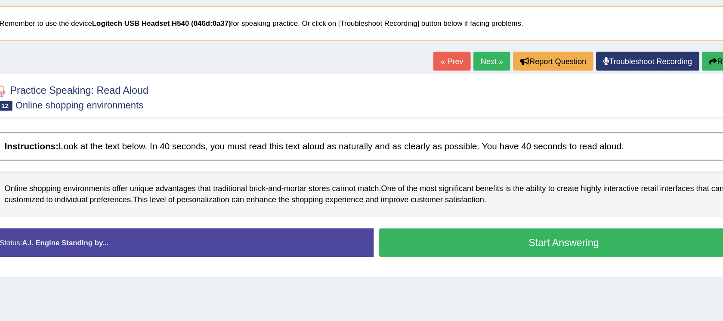
click at [137, 70] on blockquote "* Remember to use the device Logitech USB Headset H540 (046d:0a37) for speaking…" at bounding box center [411, 69] width 607 height 26
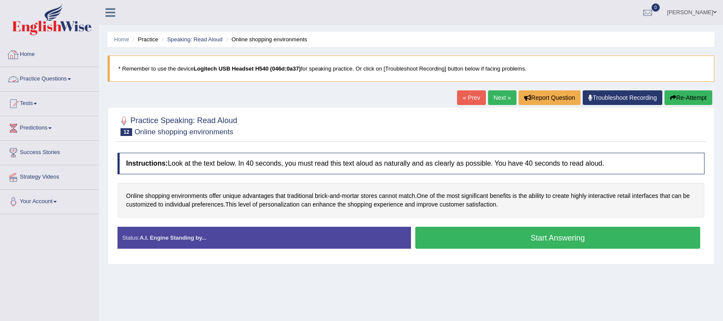
click at [69, 78] on link "Practice Questions" at bounding box center [49, 78] width 98 height 22
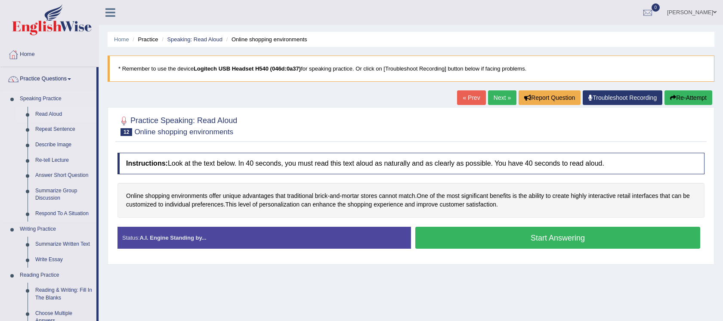
click at [46, 115] on link "Read Aloud" at bounding box center [63, 115] width 65 height 16
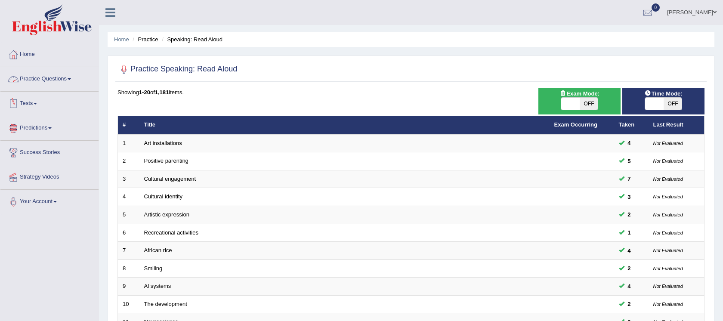
click at [72, 81] on link "Practice Questions" at bounding box center [49, 78] width 98 height 22
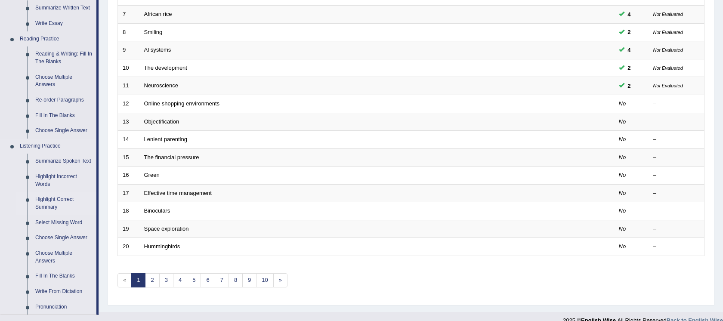
scroll to position [143, 0]
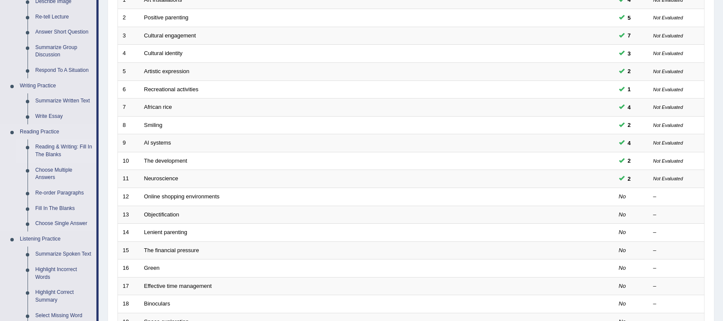
click at [71, 149] on link "Reading & Writing: Fill In The Blanks" at bounding box center [63, 151] width 65 height 23
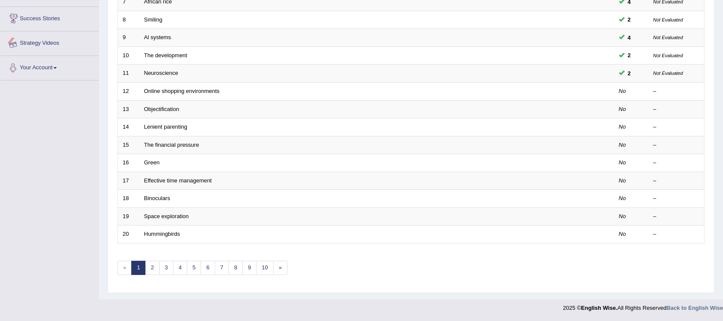
scroll to position [343, 0]
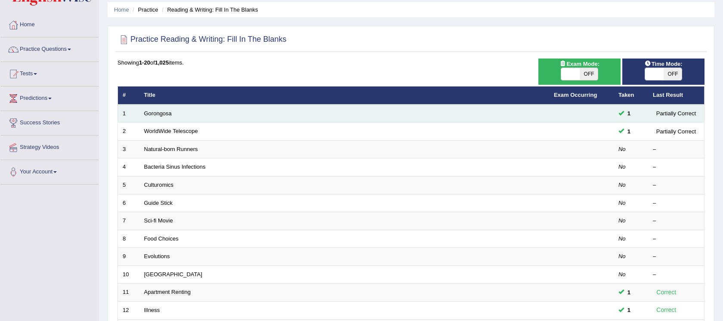
scroll to position [43, 0]
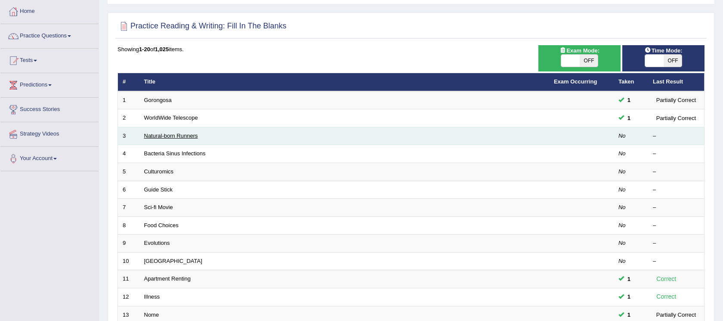
click at [158, 137] on link "Natural-born Runners" at bounding box center [171, 136] width 54 height 6
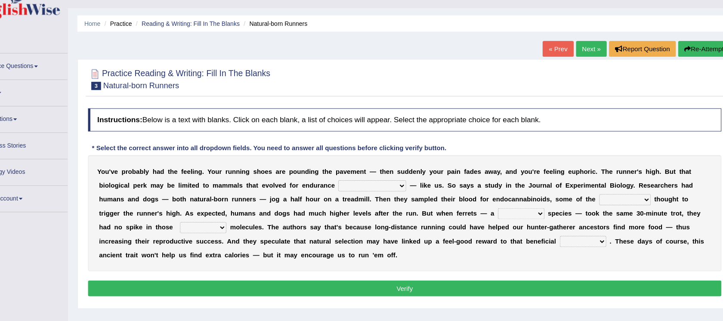
drag, startPoint x: 360, startPoint y: 239, endPoint x: 333, endPoint y: 234, distance: 26.6
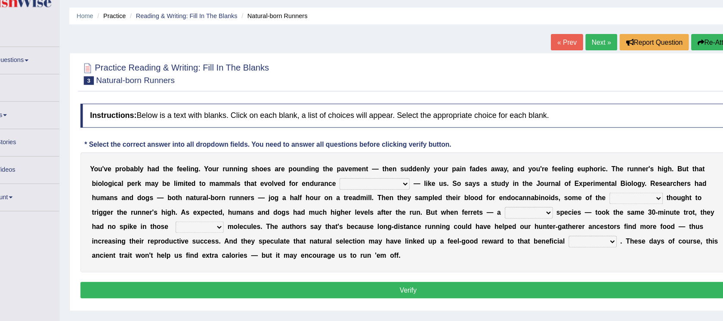
click at [393, 189] on select "dykes personalize classifies exercise" at bounding box center [381, 190] width 63 height 10
click at [376, 189] on select "dykes personalize classifies exercise" at bounding box center [381, 190] width 63 height 10
select select "classifies"
click at [593, 198] on select "almshouse turnarounds compounds foxhounds" at bounding box center [616, 203] width 48 height 10
click at [600, 199] on select "almshouse turnarounds compounds foxhounds" at bounding box center [616, 203] width 48 height 10
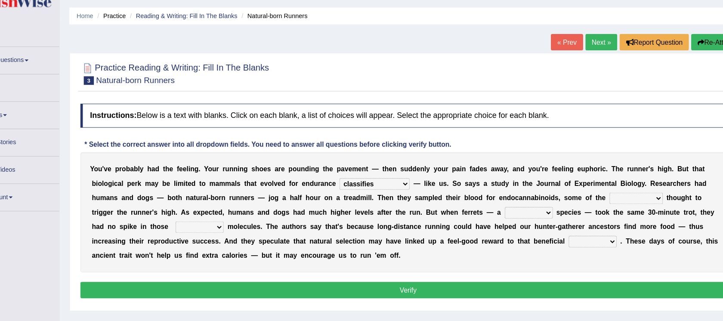
select select "turnarounds"
click at [498, 214] on select "excellency merely faerie sedentary" at bounding box center [519, 216] width 43 height 10
click at [500, 215] on select "excellency merely faerie sedentary" at bounding box center [519, 216] width 43 height 10
select select "merely"
click at [203, 227] on select "groaned feel-good inchoate loaned" at bounding box center [224, 229] width 43 height 10
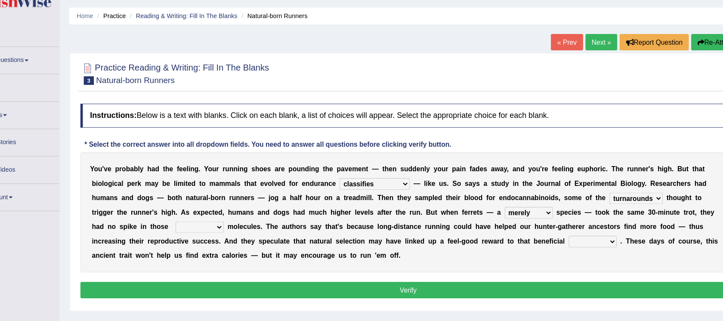
select select "feel-good"
click at [555, 240] on select "wager exchanger behavior regulator" at bounding box center [576, 241] width 43 height 10
select select "behavior"
click at [399, 286] on button "Verify" at bounding box center [411, 285] width 587 height 15
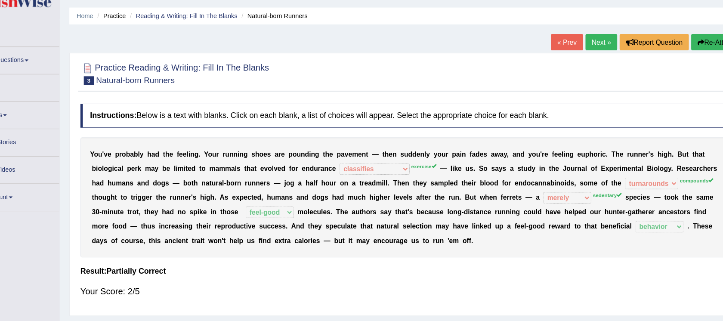
click at [680, 65] on button "Re-Attempt" at bounding box center [689, 63] width 48 height 15
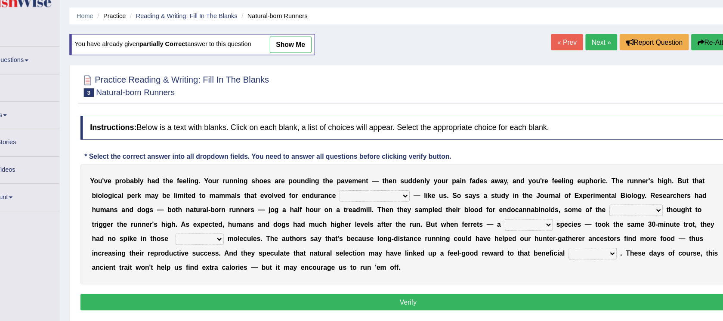
click at [385, 200] on select "dykes personalize classifies exercise" at bounding box center [381, 201] width 63 height 10
select select "exercise"
click at [604, 214] on select "almshouse turnarounds compounds foxhounds" at bounding box center [616, 213] width 48 height 10
select select "compounds"
click at [500, 225] on select "excellency merely faerie sedentary" at bounding box center [519, 226] width 43 height 10
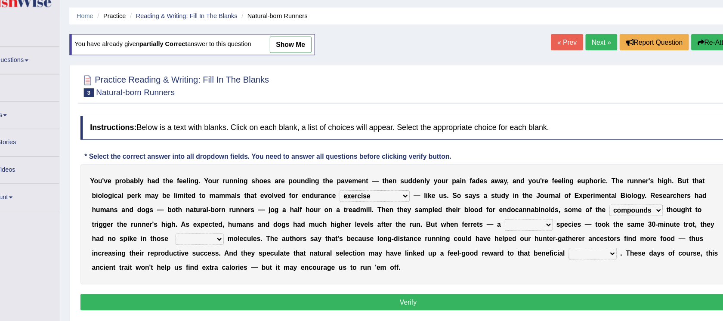
select select "sedentary"
click at [203, 239] on select "groaned feel-good inchoate loaned" at bounding box center [224, 239] width 43 height 10
select select "loaned"
click at [555, 250] on select "wager exchanger behavior regulator" at bounding box center [576, 252] width 43 height 10
select select "behavior"
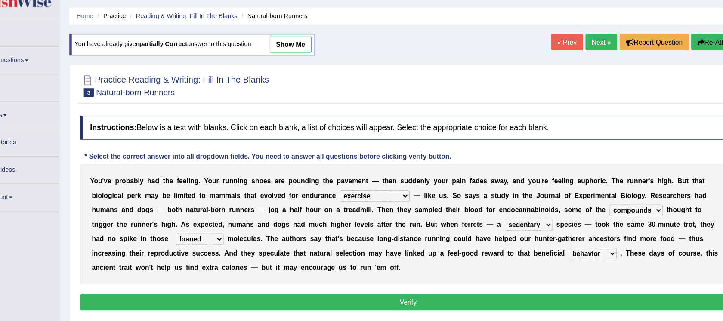
click at [380, 298] on button "Verify" at bounding box center [411, 296] width 587 height 15
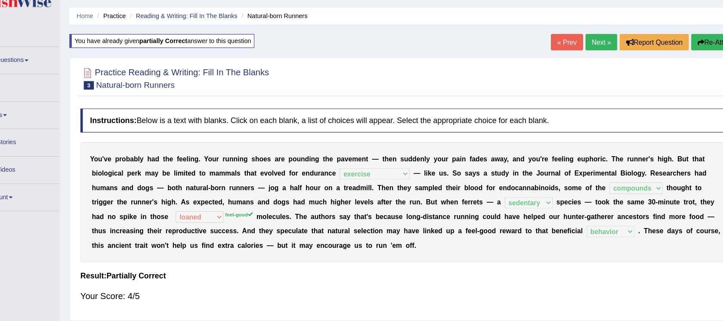
click at [578, 61] on link "Next »" at bounding box center [584, 63] width 28 height 15
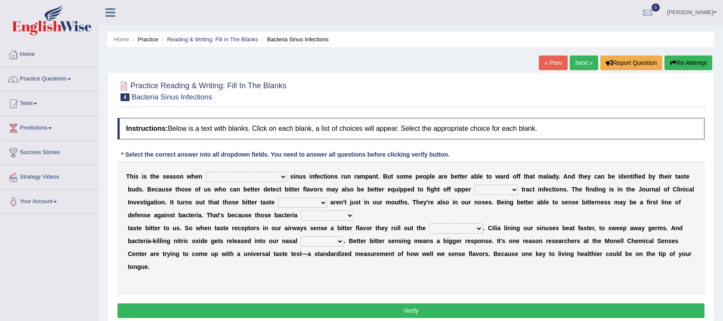
click at [248, 177] on select "conventicle atheist bacterial prissier" at bounding box center [246, 177] width 81 height 10
select select "bacterial"
click at [489, 191] on select "faulty respiratory togae gawky" at bounding box center [497, 190] width 44 height 10
select select "respiratory"
click at [317, 201] on select "depressions dinners submissions receptors" at bounding box center [302, 203] width 49 height 10
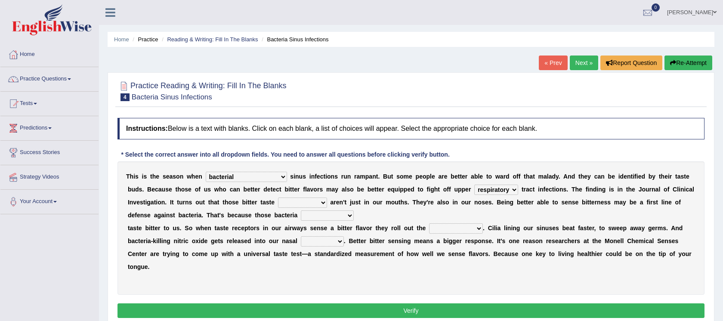
select select "receptors"
click at [347, 215] on select "purposelessly actually diagonally providently" at bounding box center [327, 216] width 53 height 10
click at [348, 216] on select "purposelessly actually diagonally providently" at bounding box center [327, 216] width 53 height 10
select select "actually"
click at [474, 229] on select "defenses contradictions chestnuts pelvis" at bounding box center [456, 229] width 54 height 10
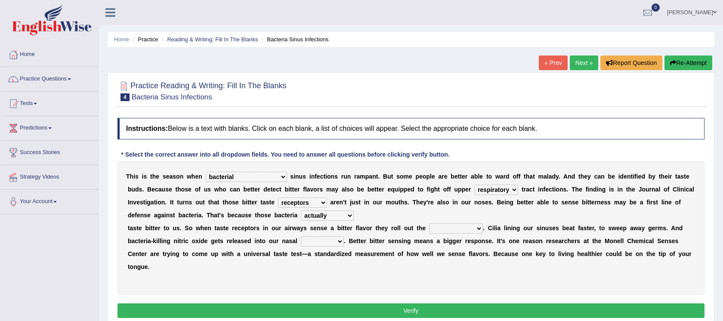
select select "defenses"
click at [341, 239] on select "causalities localities infirmities cavities" at bounding box center [322, 241] width 43 height 10
select select "cavities"
click at [412, 307] on button "Verify" at bounding box center [411, 311] width 587 height 15
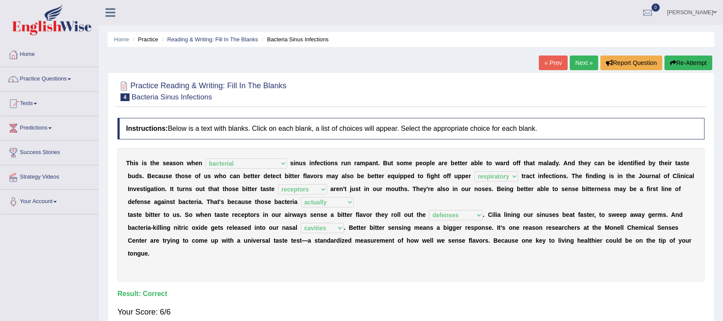
click at [578, 65] on link "Next »" at bounding box center [584, 63] width 28 height 15
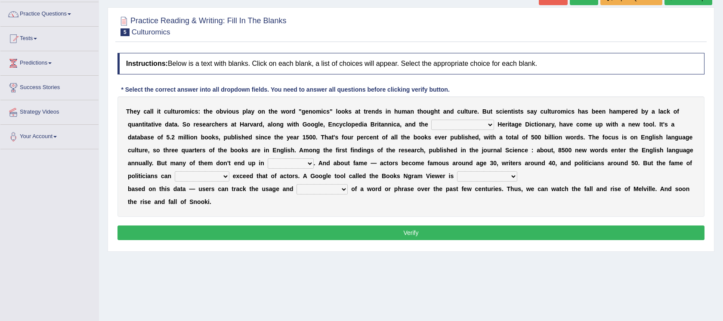
scroll to position [75, 0]
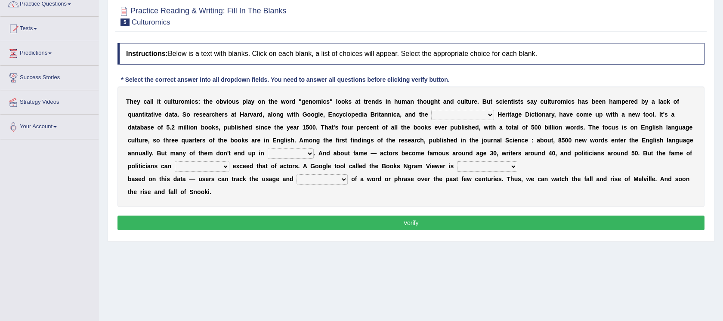
click at [482, 114] on select "Mettlesome Silicon [MEDICAL_DATA] American" at bounding box center [462, 115] width 63 height 10
select select "American"
click at [310, 152] on select "veterinaries fairies dictionaries smithies" at bounding box center [291, 154] width 46 height 10
select select "dictionaries"
click at [229, 170] on div "T h e y c a l l i t c u l t u r o m i c s : t h e o b v i o u s p l a y o n t h…" at bounding box center [411, 147] width 587 height 121
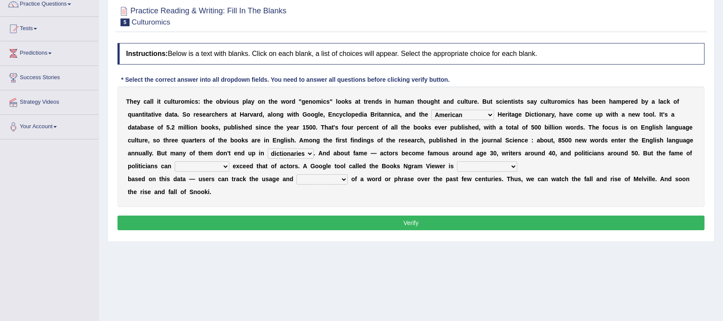
click at [222, 168] on select "intelligibly eventually venturesomely preferably" at bounding box center [202, 166] width 55 height 10
select select "eventually"
click at [510, 165] on select "nonoccupational nonbreakable trainable available" at bounding box center [487, 166] width 60 height 10
select select "nonoccupational"
click at [343, 174] on select "frequency derisory drearily inappreciably" at bounding box center [322, 179] width 51 height 10
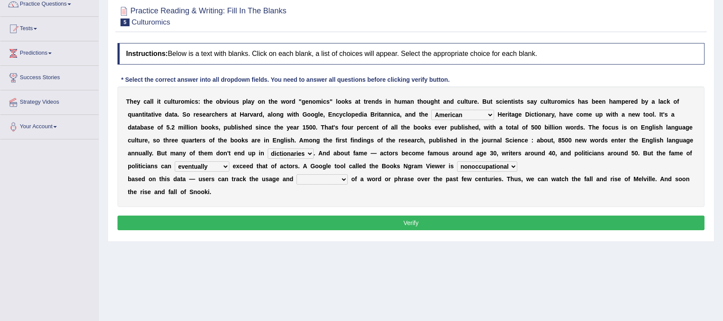
select select "inappreciably"
click at [382, 222] on button "Verify" at bounding box center [411, 223] width 587 height 15
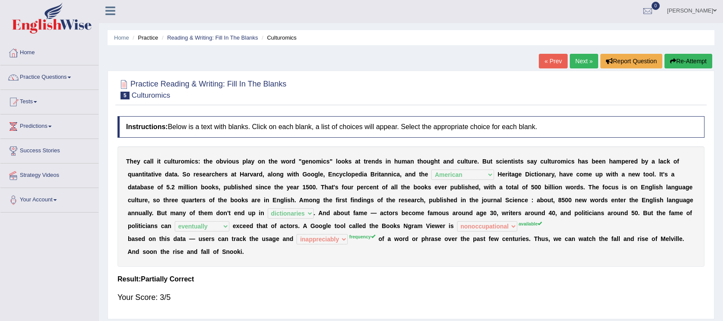
scroll to position [0, 0]
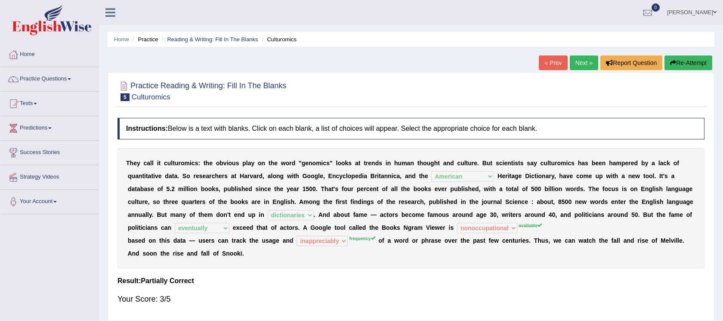
click at [680, 65] on button "Re-Attempt" at bounding box center [689, 63] width 48 height 15
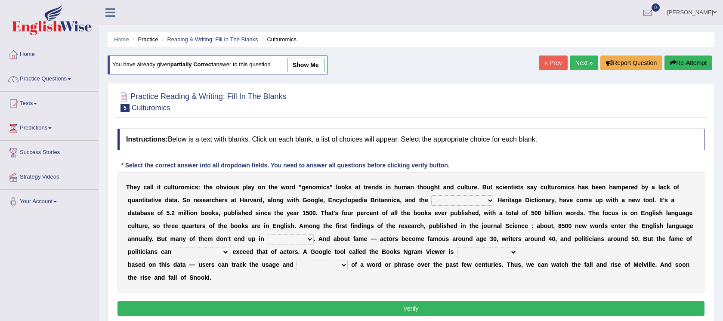
click at [463, 199] on select "Mettlesome Silicon [MEDICAL_DATA] American" at bounding box center [462, 201] width 63 height 10
select select "American"
click at [292, 239] on select "veterinaries fairies dictionaries smithies" at bounding box center [291, 239] width 46 height 10
select select "dictionaries"
click at [224, 255] on select "intelligibly eventually venturesomely preferably" at bounding box center [202, 252] width 55 height 10
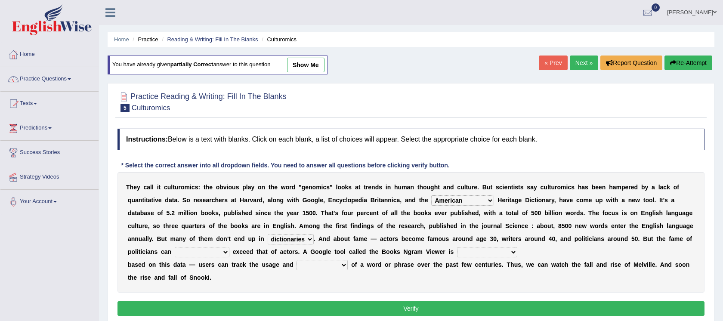
select select "eventually"
click at [475, 250] on select "nonoccupational nonbreakable trainable available" at bounding box center [487, 252] width 60 height 10
select select "available"
click at [336, 267] on select "frequency derisory drearily inappreciably" at bounding box center [322, 265] width 51 height 10
select select "frequency"
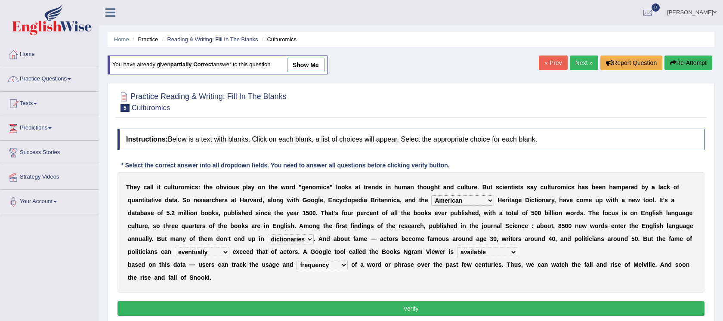
click at [409, 314] on button "Verify" at bounding box center [411, 308] width 587 height 15
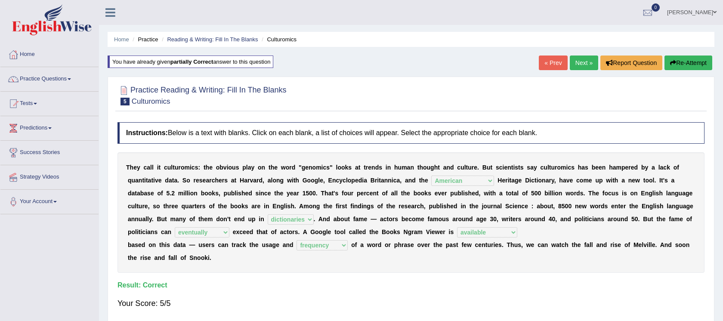
click at [584, 67] on link "Next »" at bounding box center [584, 63] width 28 height 15
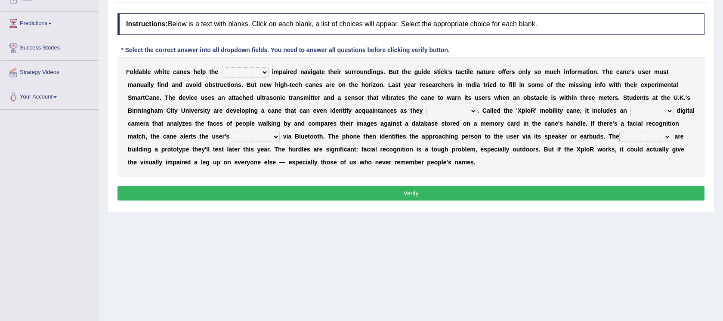
scroll to position [131, 0]
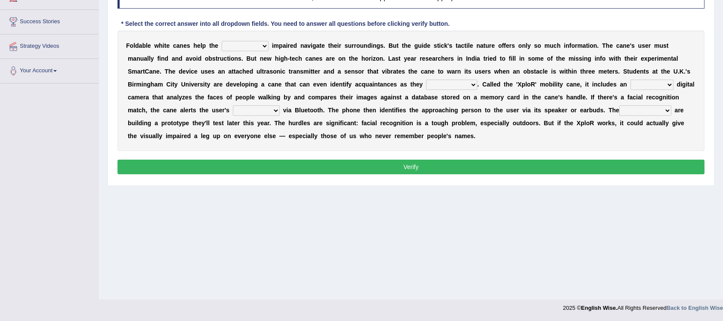
click at [255, 46] on select "felicity insensitivity visually malleability" at bounding box center [245, 46] width 47 height 10
select select "visually"
click at [456, 83] on select "likelihood throat northernmost approach" at bounding box center [451, 85] width 51 height 10
select select "approach"
click at [638, 84] on select "untested embedded deadest skinhead" at bounding box center [652, 85] width 43 height 10
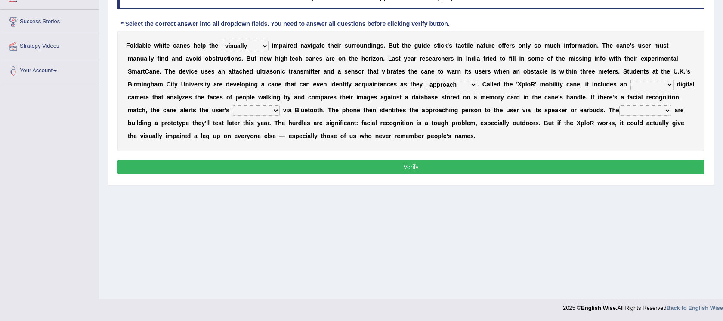
select select "embedded"
click at [273, 110] on select "waterborne alone smartphone postpone" at bounding box center [256, 111] width 47 height 10
select select "smartphone"
click at [633, 114] on select "jurisprudence bootless students jukebox" at bounding box center [646, 111] width 52 height 10
select select "students"
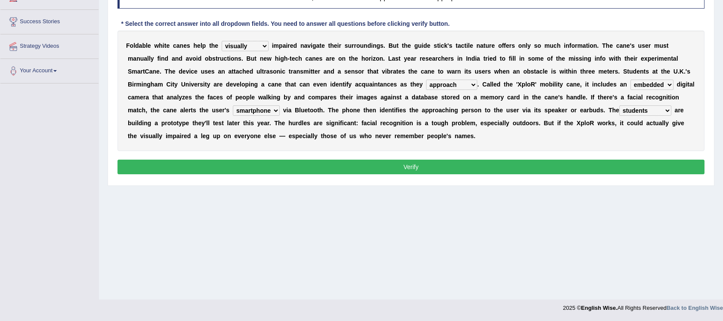
click at [422, 166] on button "Verify" at bounding box center [411, 167] width 587 height 15
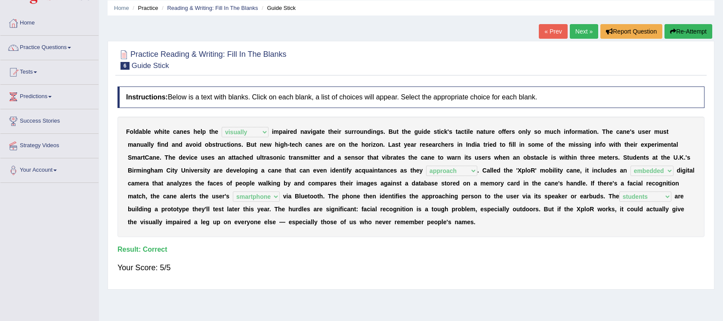
scroll to position [0, 0]
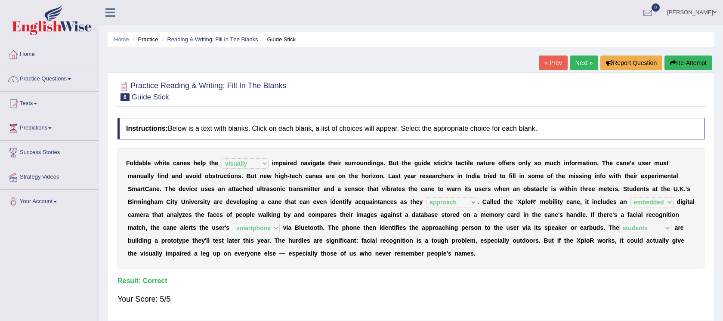
click at [583, 68] on link "Next »" at bounding box center [584, 63] width 28 height 15
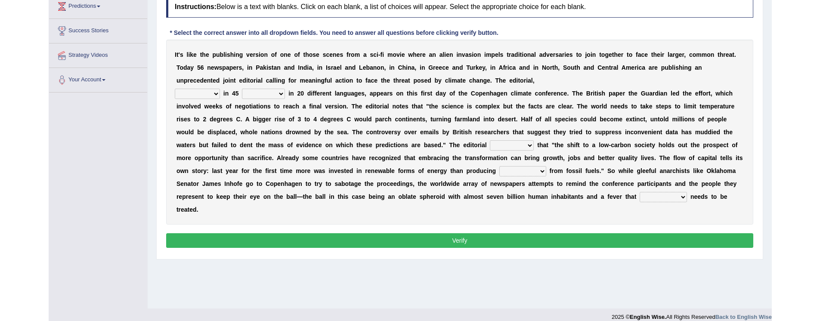
scroll to position [124, 0]
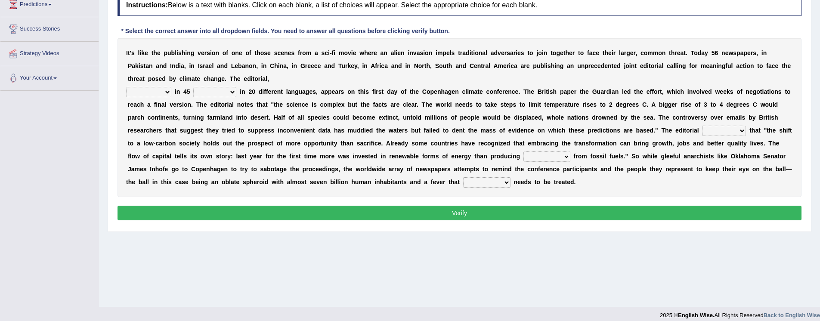
click at [404, 300] on div "Home Practice Reading & Writing: Fill In The Blanks Sci-fi Movie « Prev Next » …" at bounding box center [459, 91] width 721 height 431
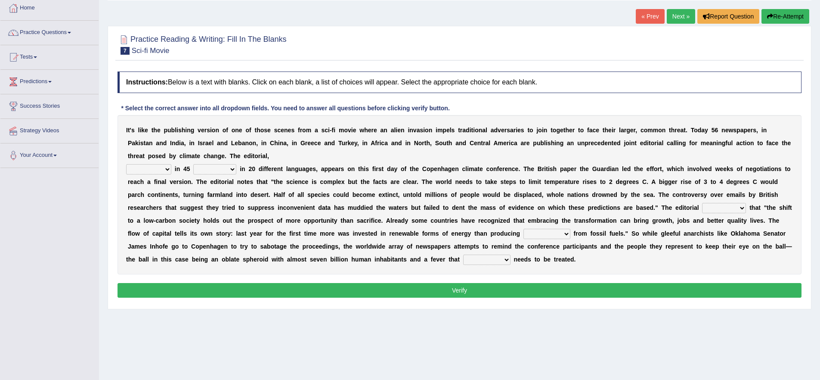
scroll to position [47, 0]
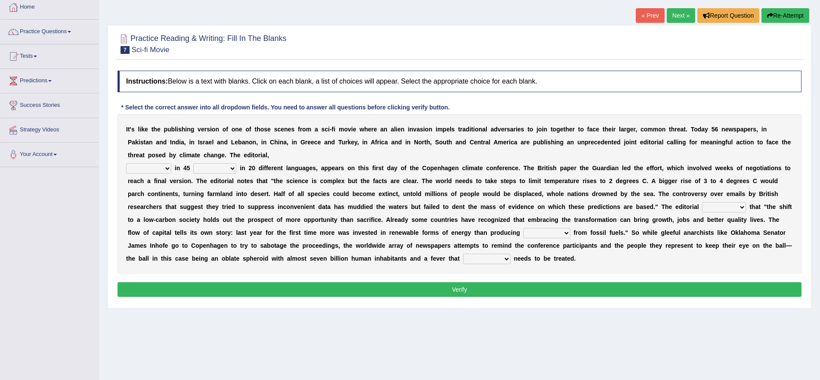
click at [265, 168] on div "I t ' s l i k e t h e p u b l i s h i n g v e r s i o n o f o n e o f t h o s e…" at bounding box center [460, 193] width 684 height 159
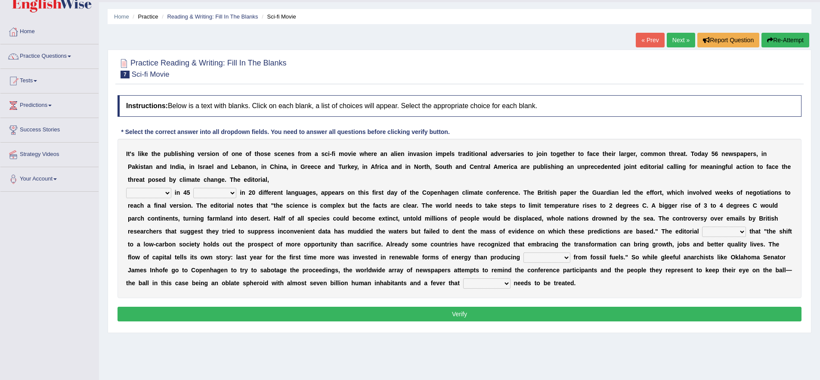
scroll to position [27, 0]
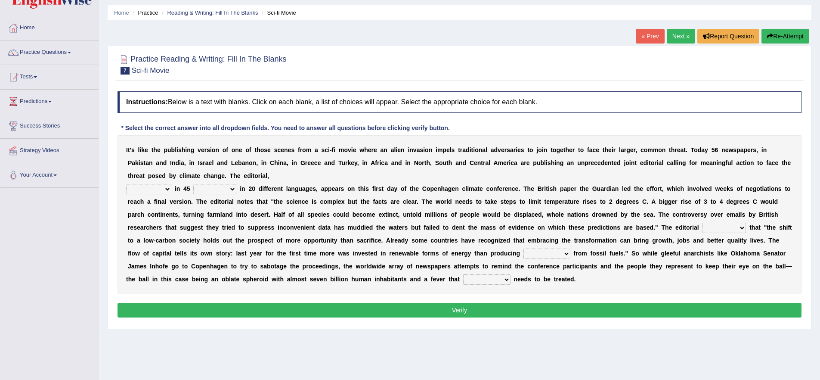
click at [169, 190] on select "published publicized burnished transmitted" at bounding box center [148, 189] width 45 height 10
select select "published"
click at [213, 190] on select "clans countries continents terraces" at bounding box center [214, 189] width 43 height 10
select select "countries"
click select "clans countries continents terraces"
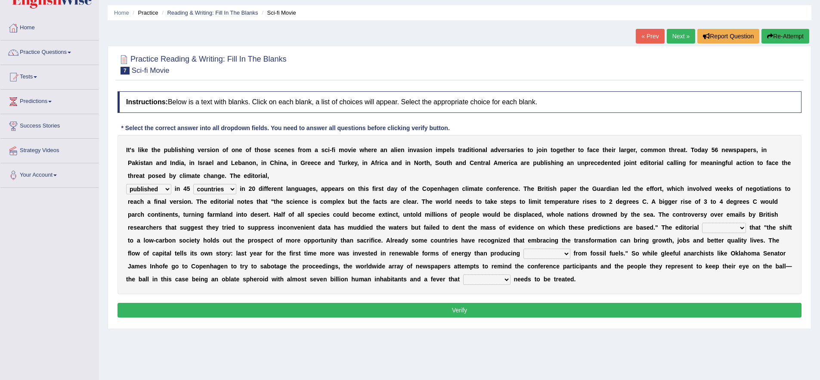
click select "modified protested recognized declined"
select select "recognized"
click select "electricity indivisibility negativity significance"
select select "electricity"
click select "solicitously desperately ephemerally peripherally"
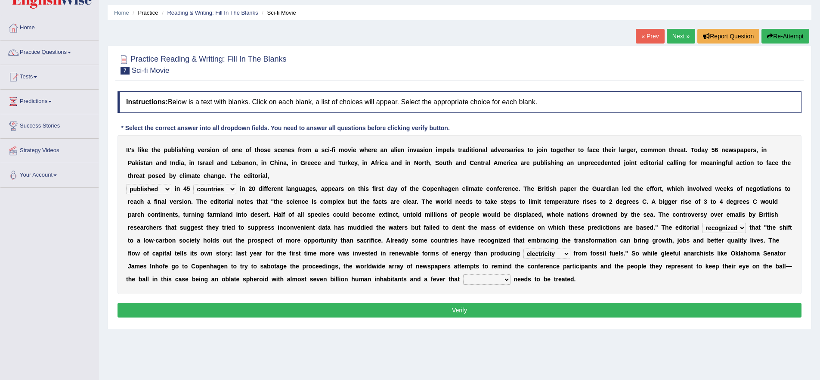
select select "desperately"
click button "Verify"
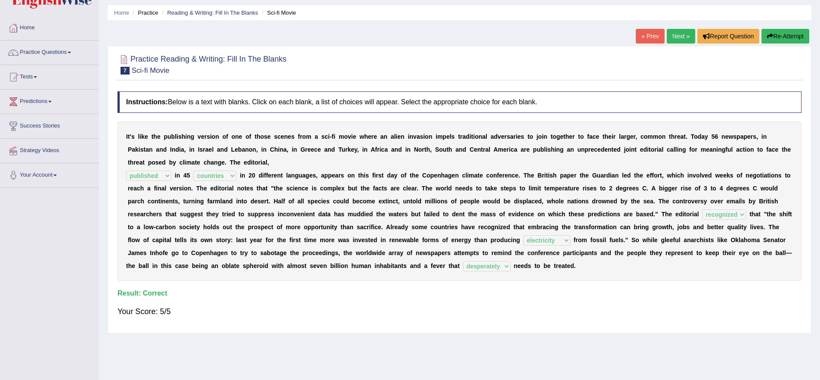
click link "Next »"
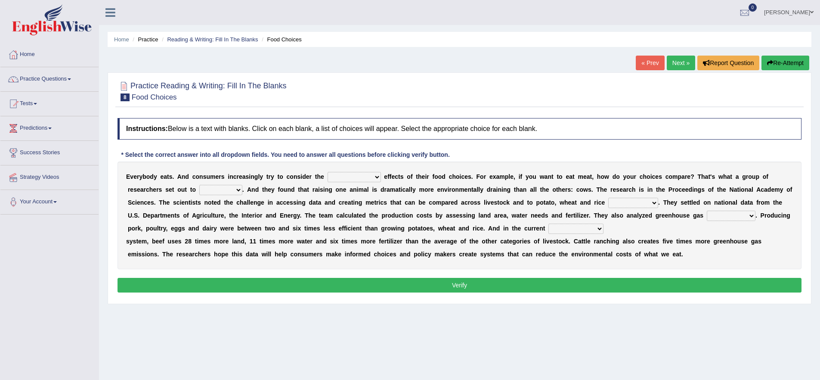
click at [355, 178] on select "spiritual economic environmental material" at bounding box center [354, 177] width 53 height 10
select select "economic"
click at [374, 177] on select "spiritual economic environmental material" at bounding box center [354, 177] width 53 height 10
click at [233, 192] on select "exemplify squander discover purchase" at bounding box center [220, 190] width 43 height 10
click at [240, 187] on select "exemplify squander discover purchase" at bounding box center [220, 190] width 43 height 10
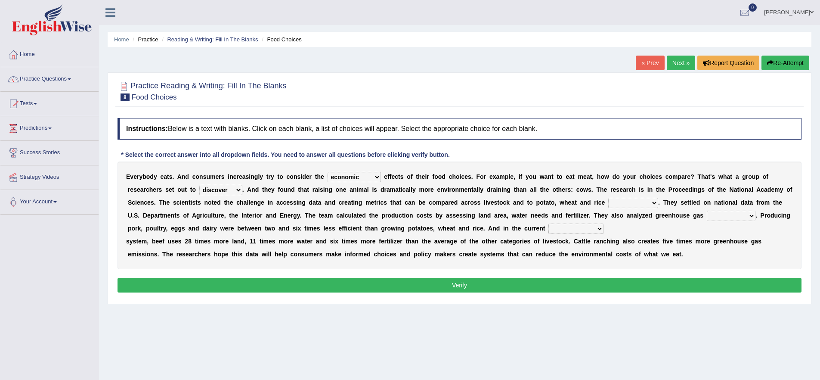
select select "purchase"
click at [631, 201] on select "production corruption consumption inventory" at bounding box center [633, 203] width 50 height 10
click at [627, 201] on select "production corruption consumption inventory" at bounding box center [633, 203] width 50 height 10
click at [634, 200] on select "production corruption consumption inventory" at bounding box center [633, 203] width 50 height 10
select select "production"
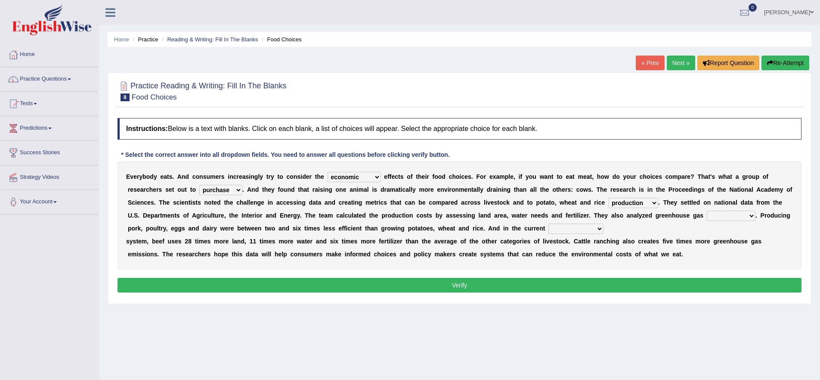
click at [714, 217] on select "conjectures manufacture emissions purification" at bounding box center [731, 216] width 49 height 10
select select "emissions"
click at [583, 231] on select "agricultural impalpable ungrammatical terminal" at bounding box center [576, 229] width 55 height 10
select select "agricultural"
drag, startPoint x: 492, startPoint y: 287, endPoint x: 501, endPoint y: 286, distance: 9.6
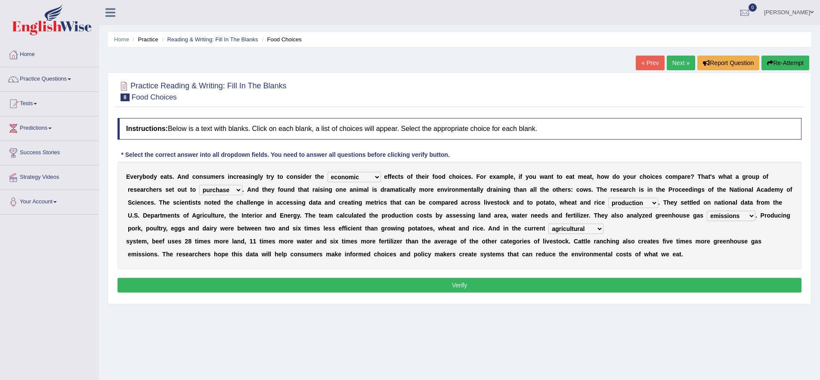
click at [492, 287] on button "Verify" at bounding box center [460, 285] width 684 height 15
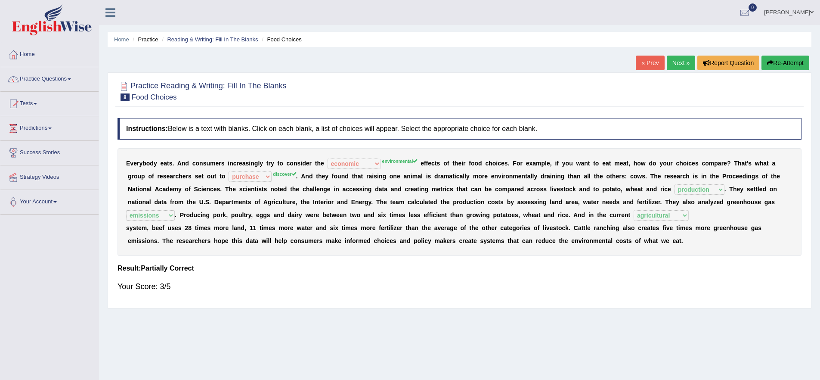
click at [776, 66] on button "Re-Attempt" at bounding box center [786, 63] width 48 height 15
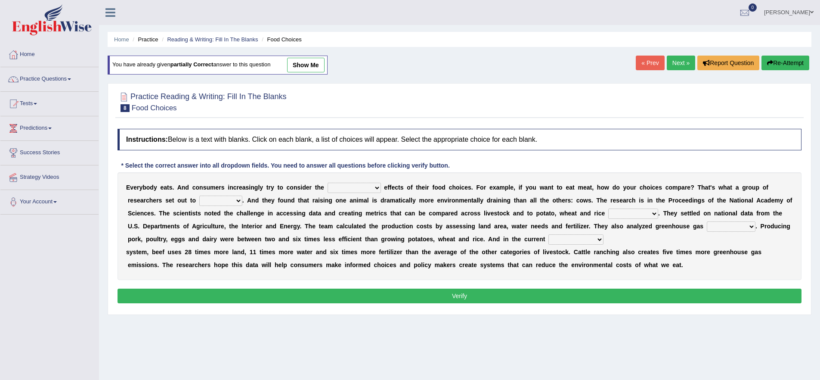
click at [337, 186] on select "spiritual economic environmental material" at bounding box center [354, 188] width 53 height 10
select select "environmental"
click at [222, 197] on select "exemplify squander discover purchase" at bounding box center [220, 201] width 43 height 10
select select "purchase"
click at [622, 208] on select "production corruption consumption inventory" at bounding box center [633, 213] width 50 height 10
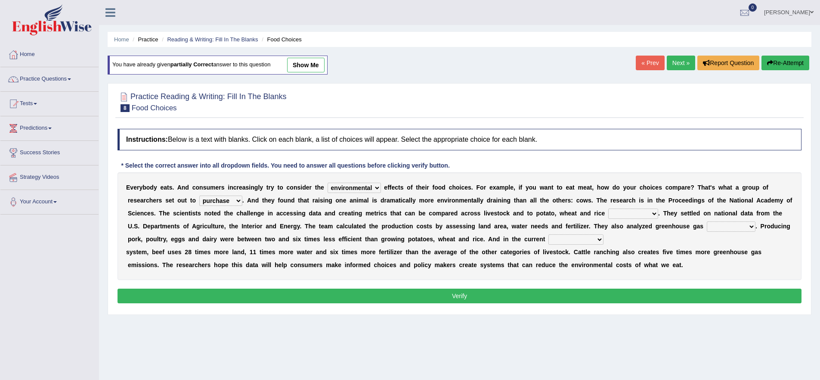
select select "production"
click at [720, 225] on select "conjectures manufacture emissions purification" at bounding box center [731, 226] width 49 height 10
select select "emissions"
click at [584, 239] on select "agricultural impalpable ungrammatical terminal" at bounding box center [576, 239] width 55 height 10
select select "agricultural"
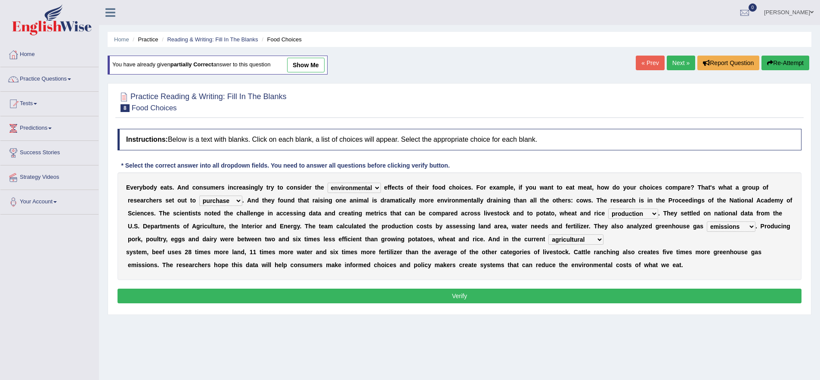
click at [493, 301] on button "Verify" at bounding box center [460, 296] width 684 height 15
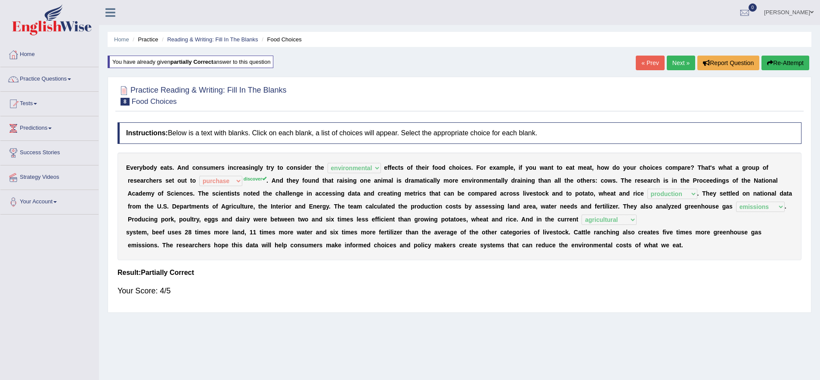
click at [782, 62] on button "Re-Attempt" at bounding box center [786, 63] width 48 height 15
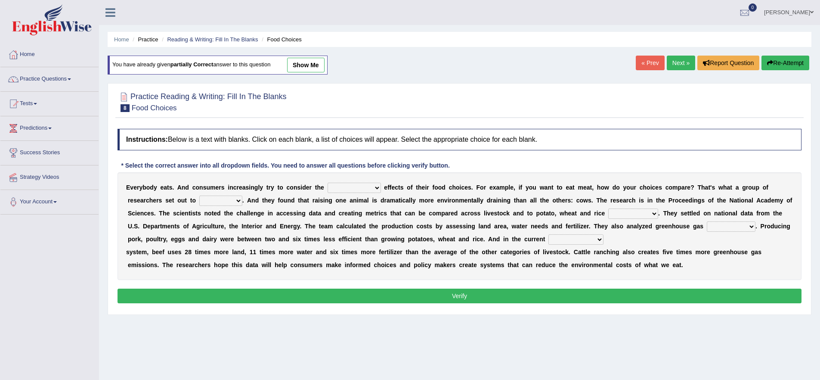
click at [349, 186] on select "spiritual economic environmental material" at bounding box center [354, 188] width 53 height 10
select select "environmental"
click at [235, 198] on select "exemplify squander discover purchase" at bounding box center [220, 201] width 43 height 10
select select "discover"
click at [630, 217] on select "production corruption consumption inventory" at bounding box center [633, 213] width 50 height 10
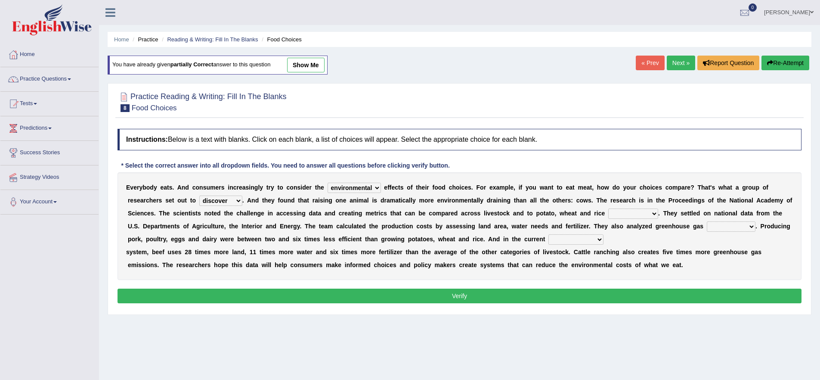
select select "production"
click at [748, 225] on select "conjectures manufacture emissions purification" at bounding box center [731, 226] width 49 height 10
select select "emissions"
click at [584, 236] on select "agricultural impalpable ungrammatical terminal" at bounding box center [576, 239] width 55 height 10
select select "agricultural"
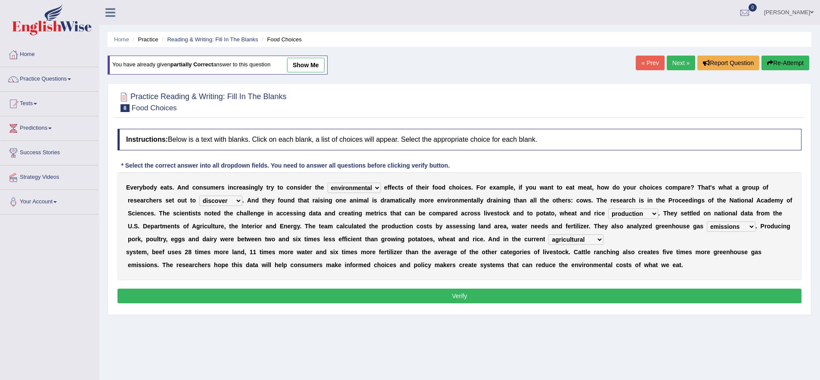
click at [600, 244] on select "agricultural impalpable ungrammatical terminal" at bounding box center [576, 239] width 55 height 10
click at [450, 299] on button "Verify" at bounding box center [460, 296] width 684 height 15
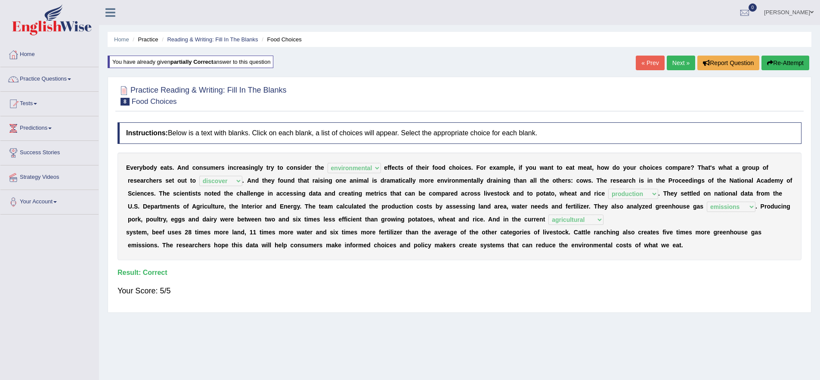
click at [681, 64] on link "Next »" at bounding box center [681, 63] width 28 height 15
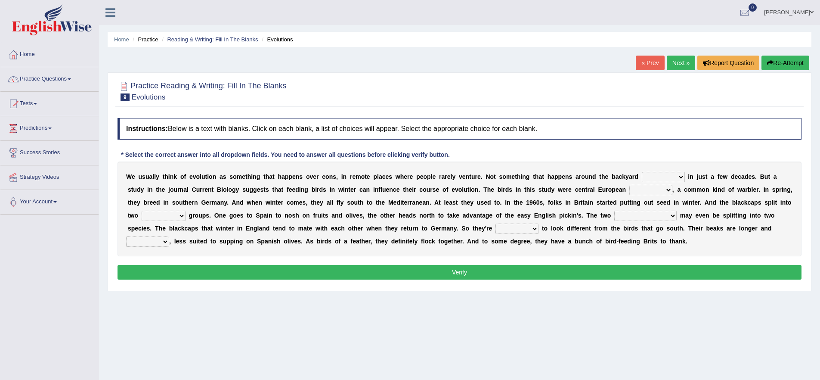
click at [651, 176] on select "beaver believer birdfeeder phonier" at bounding box center [663, 177] width 43 height 10
select select "beaver"
click at [654, 190] on select "blackcaps pox flaps chats" at bounding box center [651, 190] width 43 height 10
select select "flaps"
click at [663, 190] on select "blackcaps pox flaps chats" at bounding box center [651, 190] width 43 height 10
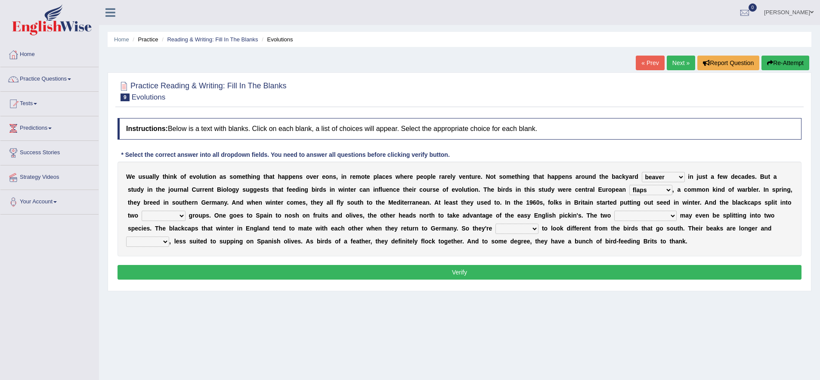
click at [174, 214] on select "distinct bit disconnect split" at bounding box center [164, 216] width 44 height 10
select select "distinct"
click at [640, 217] on select "elevators populations breakers contraindications" at bounding box center [646, 216] width 62 height 10
select select "populations"
click at [651, 212] on select "elevators populations breakers contraindications" at bounding box center [646, 216] width 62 height 10
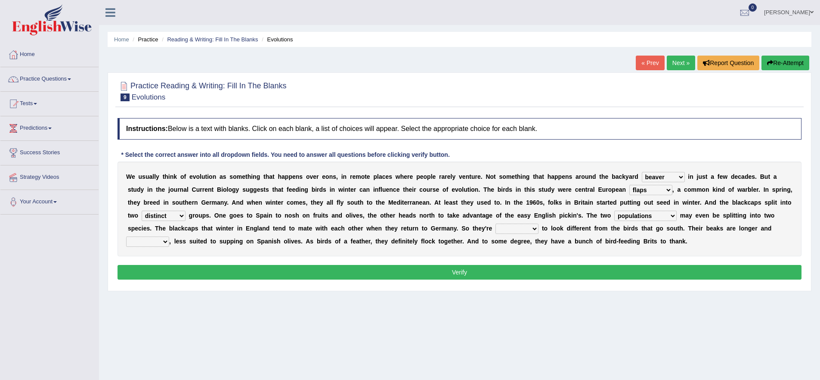
click at [509, 227] on select "starting blotting wanting padding" at bounding box center [517, 229] width 43 height 10
select select "starting"
click at [155, 241] on select "freshwater spillover scheduler narrower" at bounding box center [147, 241] width 43 height 10
select select "narrower"
click at [330, 273] on button "Verify" at bounding box center [460, 272] width 684 height 15
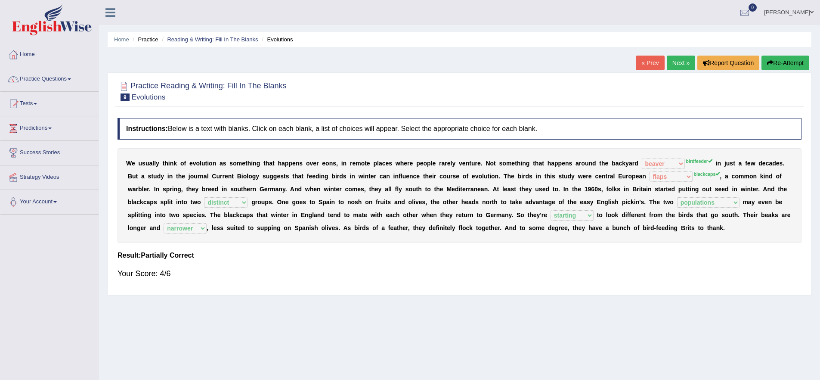
click at [775, 70] on button "Re-Attempt" at bounding box center [786, 63] width 48 height 15
click at [772, 66] on button "Re-Attempt" at bounding box center [786, 63] width 48 height 15
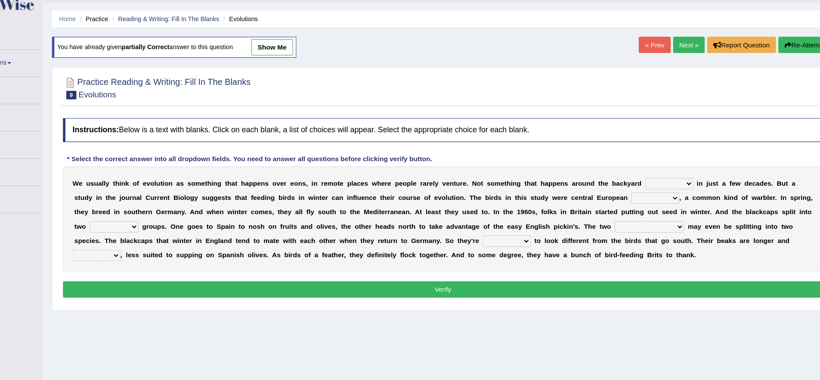
click at [609, 224] on b "o" at bounding box center [610, 226] width 4 height 7
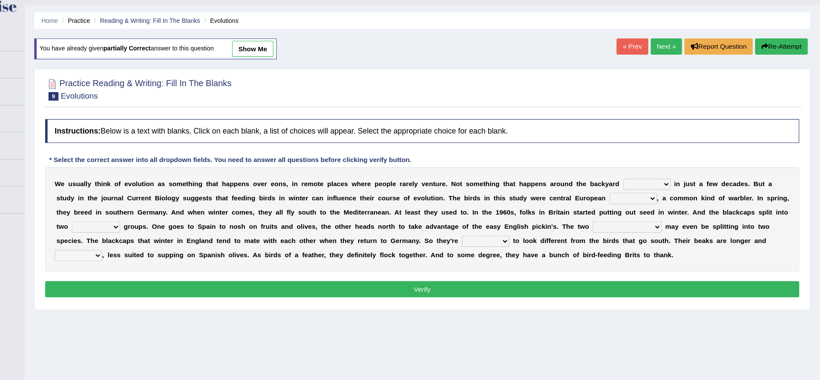
click at [663, 184] on select "beaver believer birdfeeder phonier" at bounding box center [663, 188] width 43 height 10
select select "birdfeeder"
click at [646, 201] on select "blackcaps pox flaps chats" at bounding box center [651, 201] width 43 height 10
select select "blackcaps"
click at [632, 226] on select "elevators populations breakers contraindications" at bounding box center [646, 226] width 62 height 10
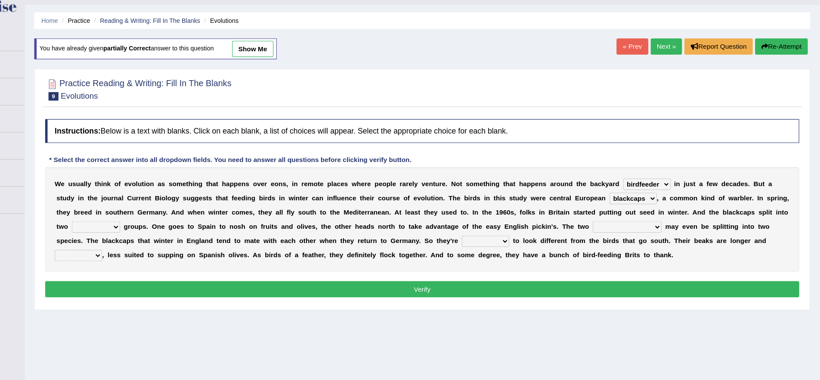
select select "populations"
click at [534, 234] on div "W e u s u a l l y t h i n k o f e v o l u t i o n a s s o m e t h i n g t h a t…" at bounding box center [460, 219] width 684 height 95
click at [535, 239] on select "starting blotting wanting padding" at bounding box center [517, 239] width 43 height 10
select select "starting"
click at [182, 224] on select "distinct bit disconnect split" at bounding box center [164, 226] width 44 height 10
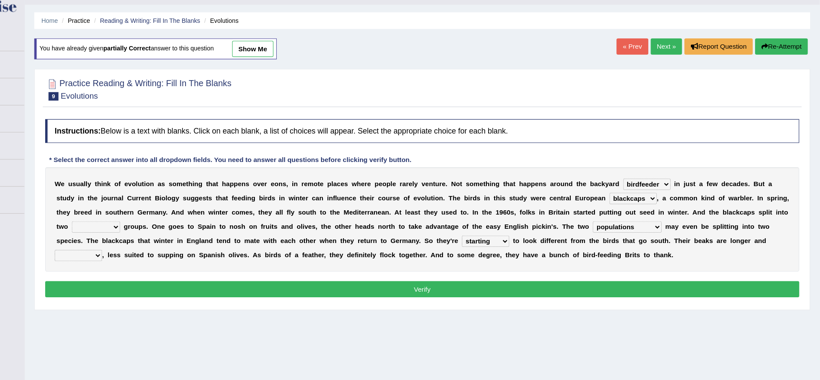
select select "distinct"
click at [161, 251] on select "freshwater spillover scheduler narrower" at bounding box center [147, 252] width 43 height 10
select select "narrower"
click at [353, 282] on button "Verify" at bounding box center [460, 283] width 684 height 15
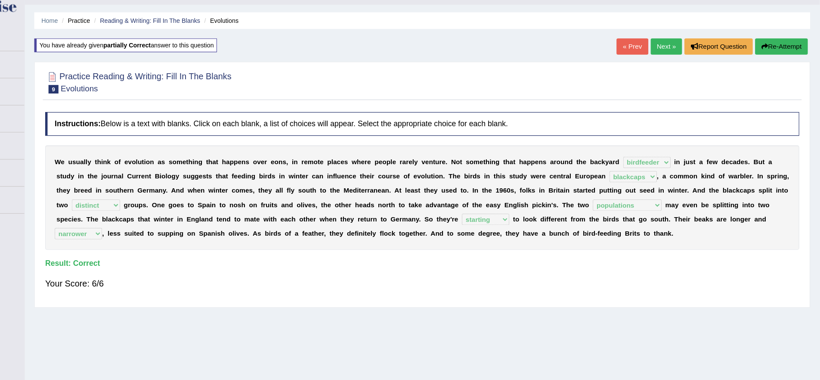
click at [668, 60] on link "Next »" at bounding box center [681, 63] width 28 height 15
